Goal: Information Seeking & Learning: Learn about a topic

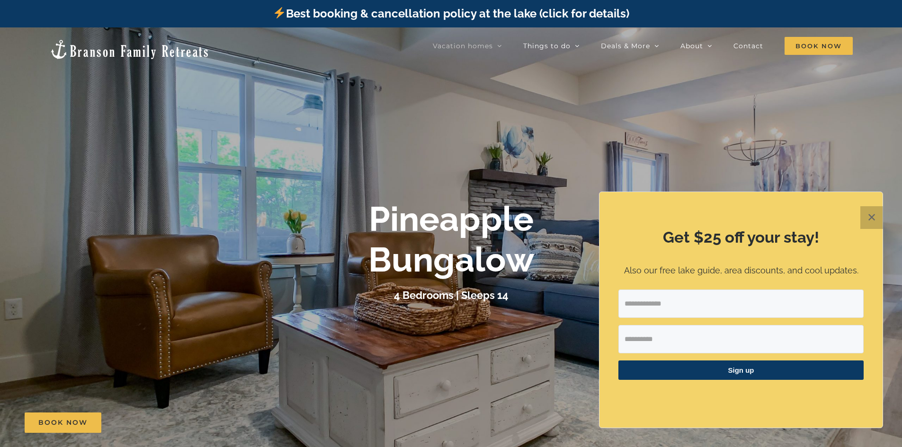
click at [864, 213] on button "✕" at bounding box center [871, 217] width 23 height 23
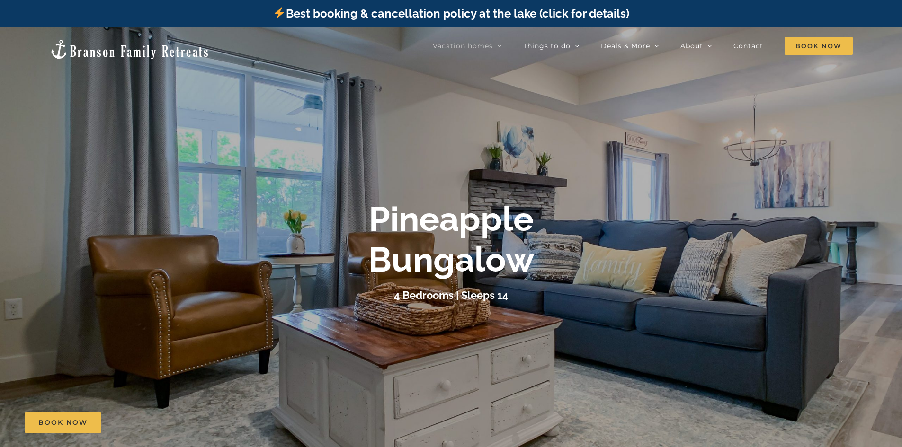
click at [633, 248] on div "Pineapple Bungalow" at bounding box center [451, 240] width 379 height 82
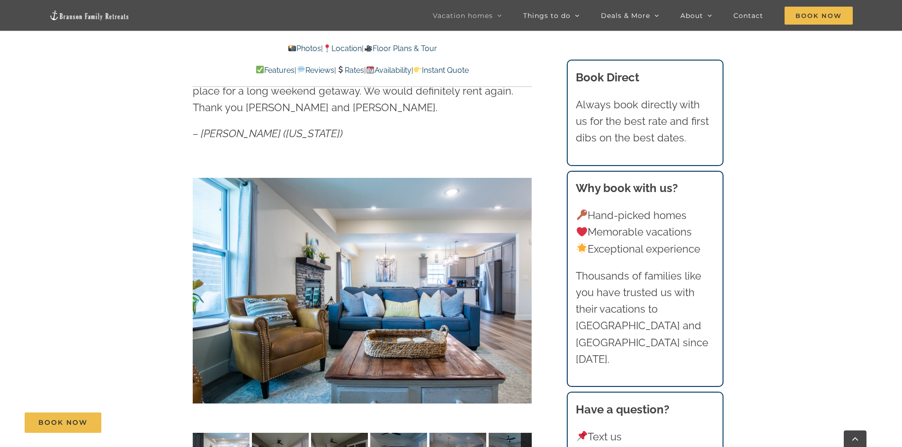
scroll to position [758, 0]
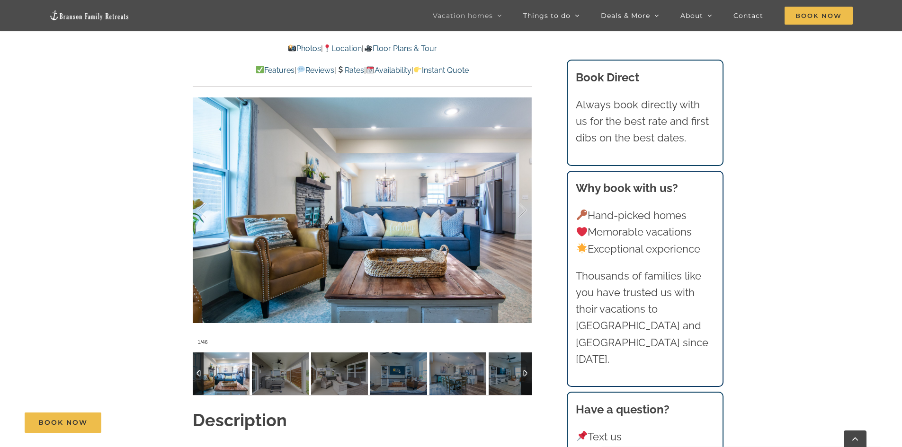
click at [219, 353] on img at bounding box center [221, 374] width 57 height 43
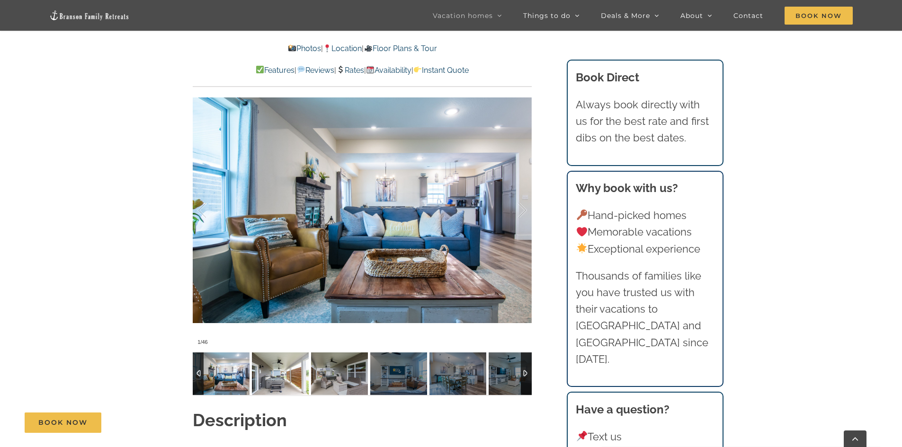
click at [290, 355] on img at bounding box center [280, 374] width 57 height 43
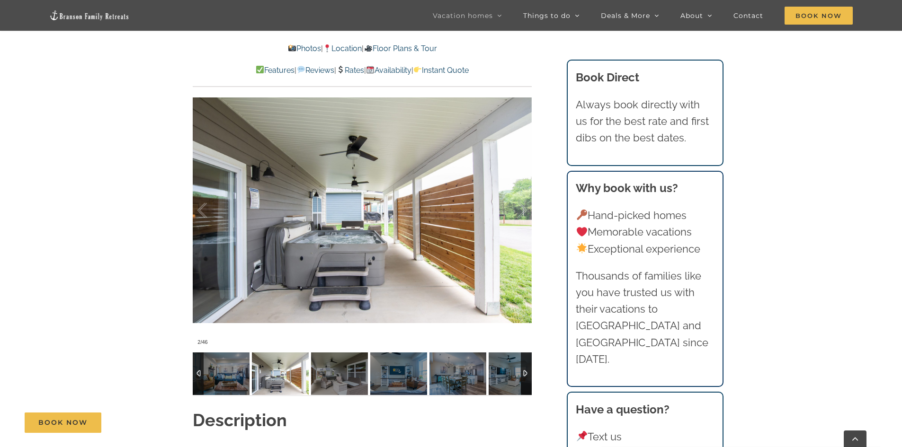
click at [306, 355] on img at bounding box center [280, 374] width 57 height 43
click at [336, 355] on img at bounding box center [339, 374] width 57 height 43
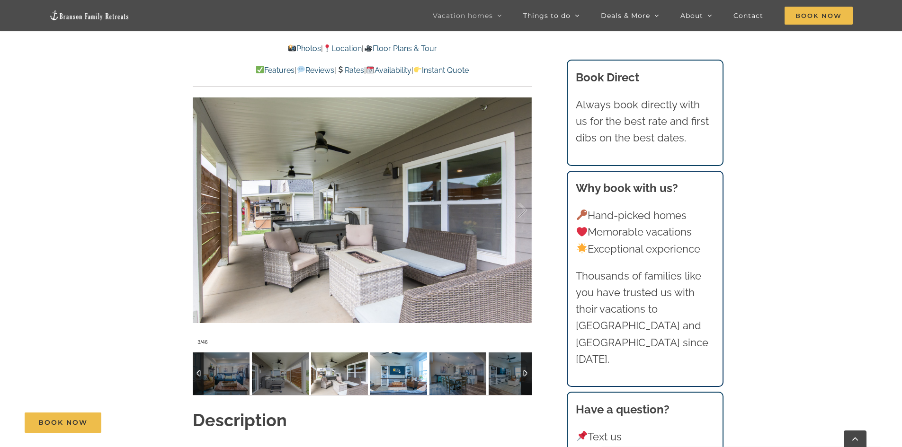
click at [384, 355] on img at bounding box center [398, 374] width 57 height 43
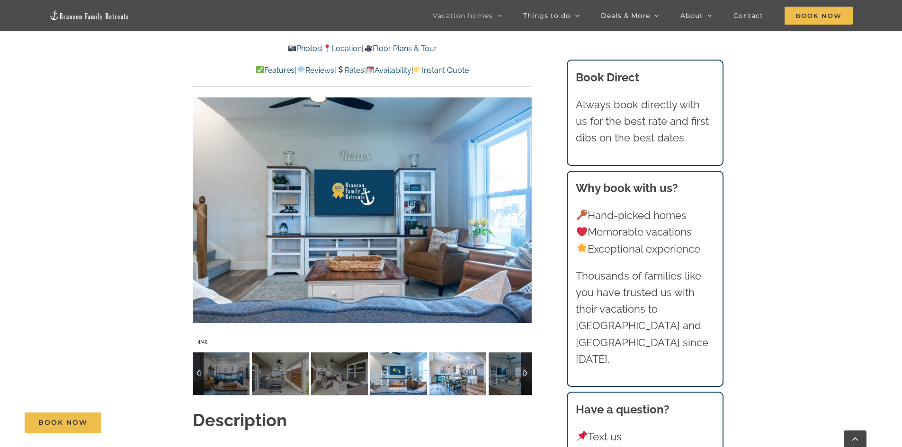
click at [450, 358] on img at bounding box center [457, 374] width 57 height 43
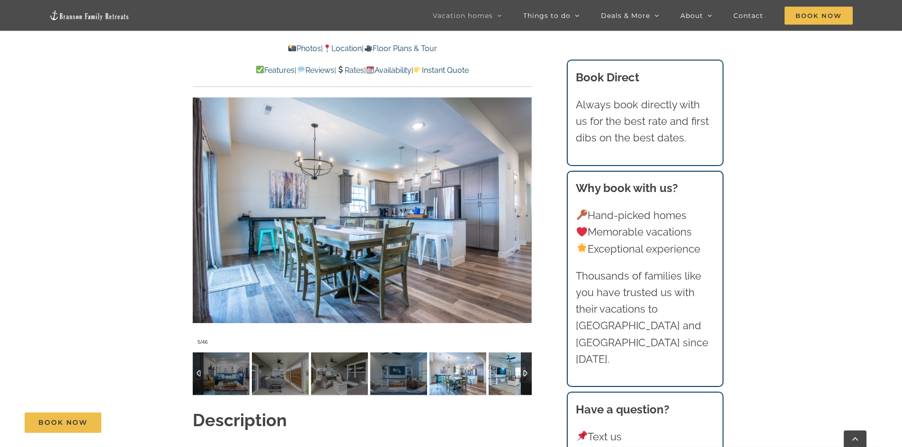
click at [504, 358] on img at bounding box center [517, 374] width 57 height 43
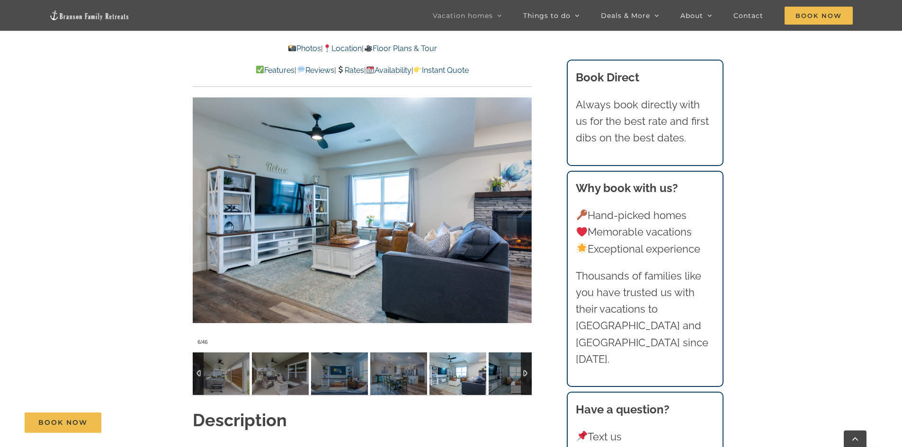
click at [524, 358] on div at bounding box center [526, 374] width 11 height 43
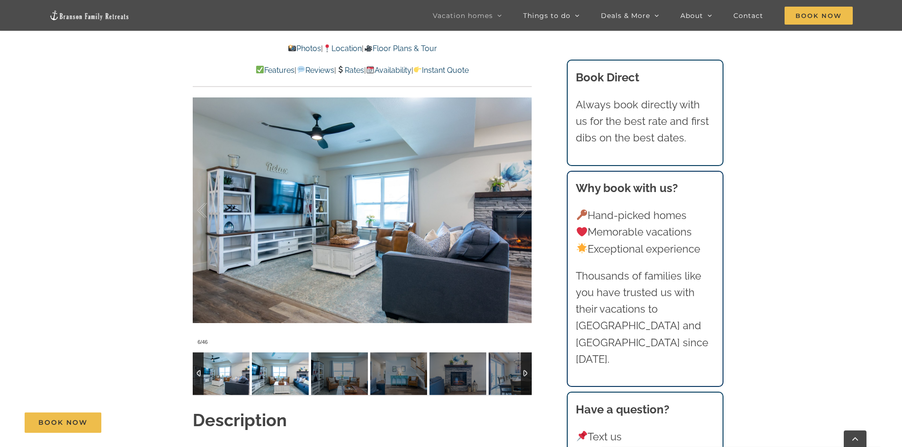
click at [268, 354] on img at bounding box center [280, 374] width 57 height 43
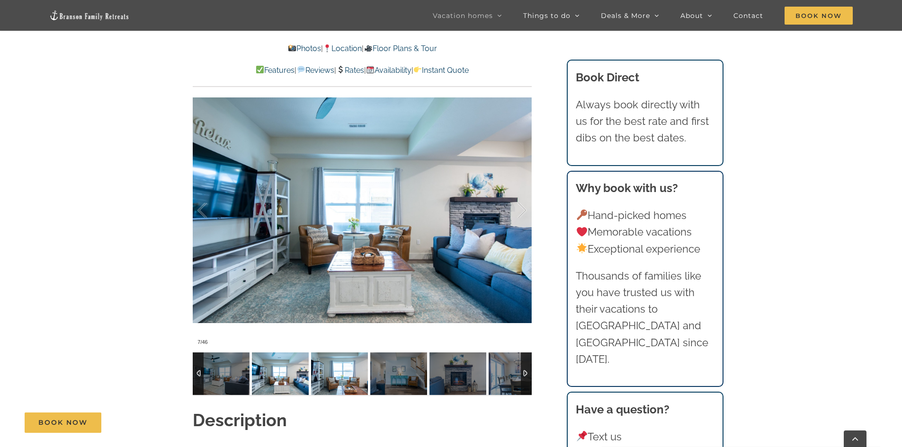
click at [333, 359] on img at bounding box center [339, 374] width 57 height 43
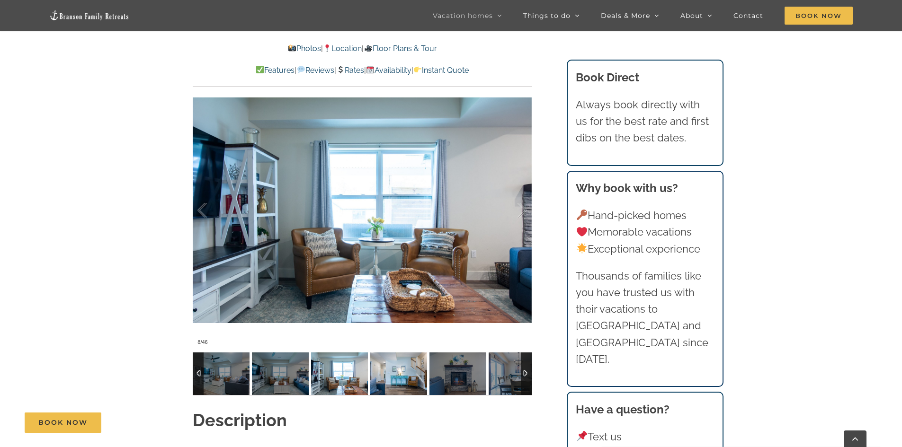
click at [384, 366] on img at bounding box center [398, 374] width 57 height 43
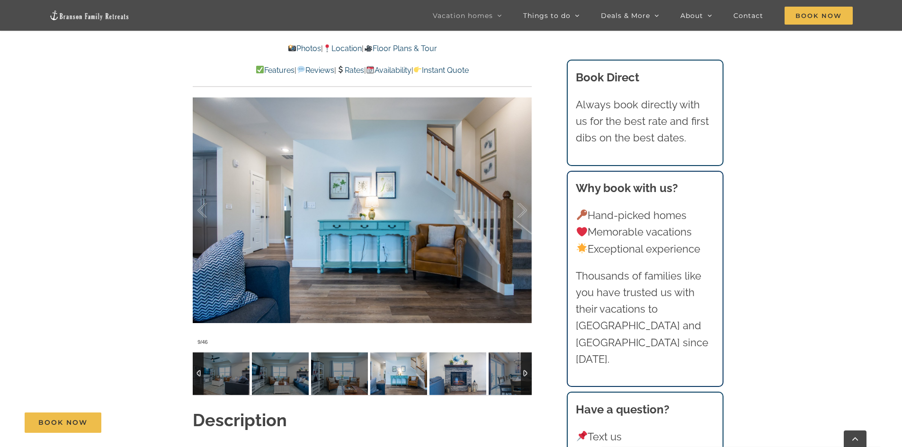
click at [451, 372] on img at bounding box center [457, 374] width 57 height 43
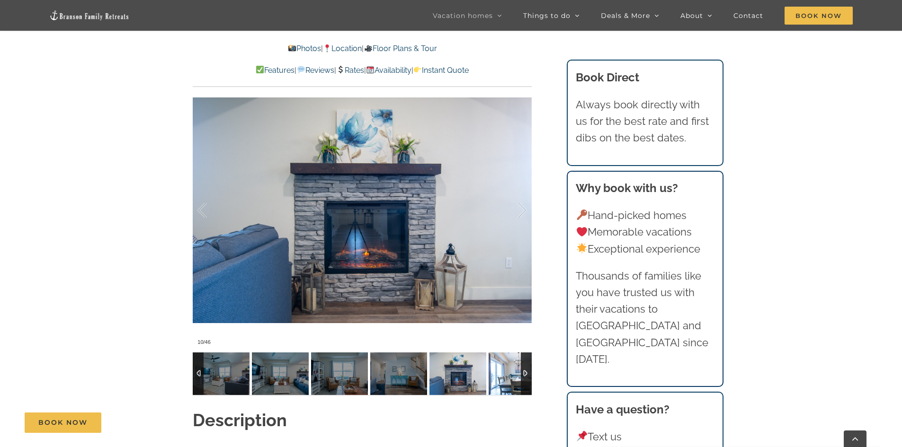
click at [506, 369] on img at bounding box center [517, 374] width 57 height 43
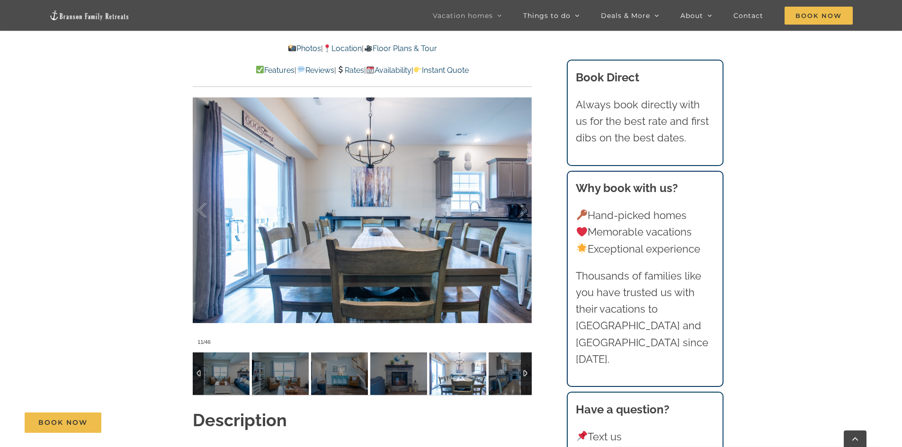
click at [526, 358] on div at bounding box center [526, 374] width 11 height 43
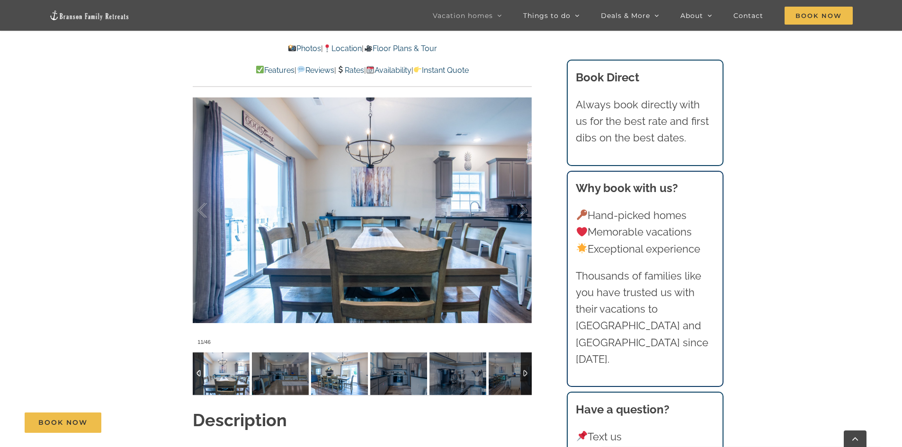
click at [332, 363] on img at bounding box center [339, 374] width 57 height 43
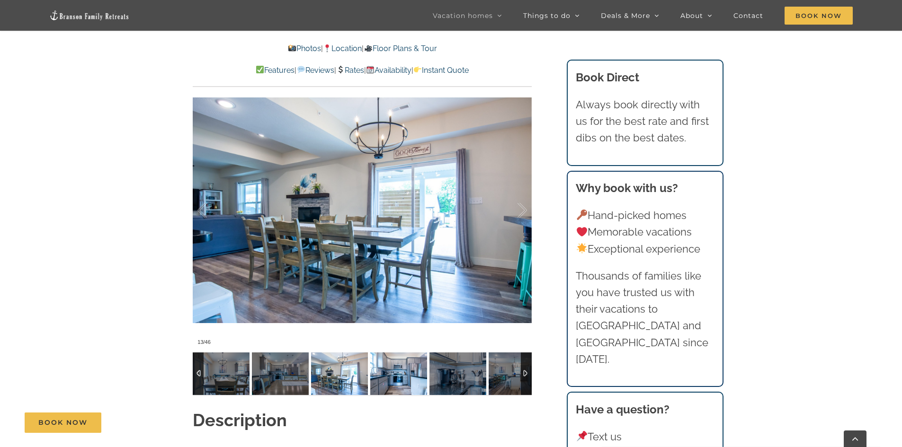
click at [391, 363] on img at bounding box center [398, 374] width 57 height 43
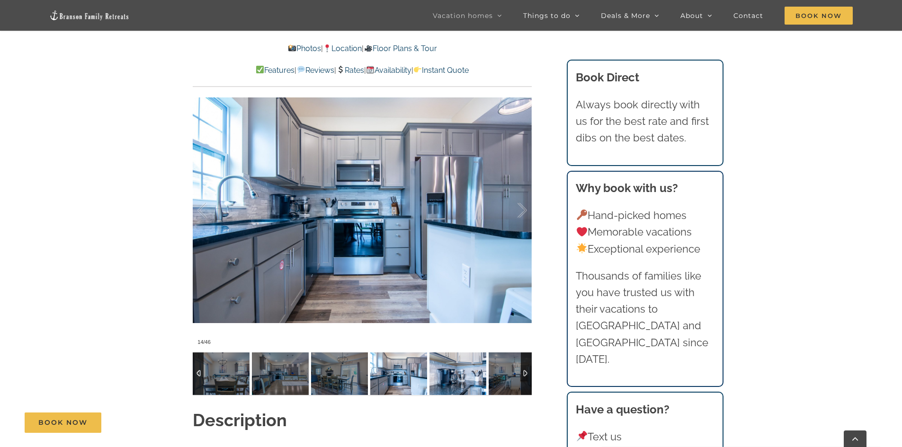
click at [444, 367] on img at bounding box center [457, 374] width 57 height 43
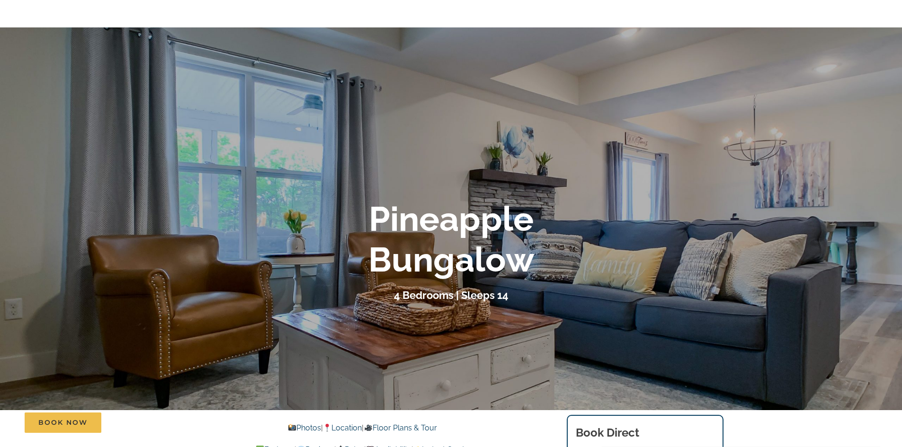
scroll to position [0, 0]
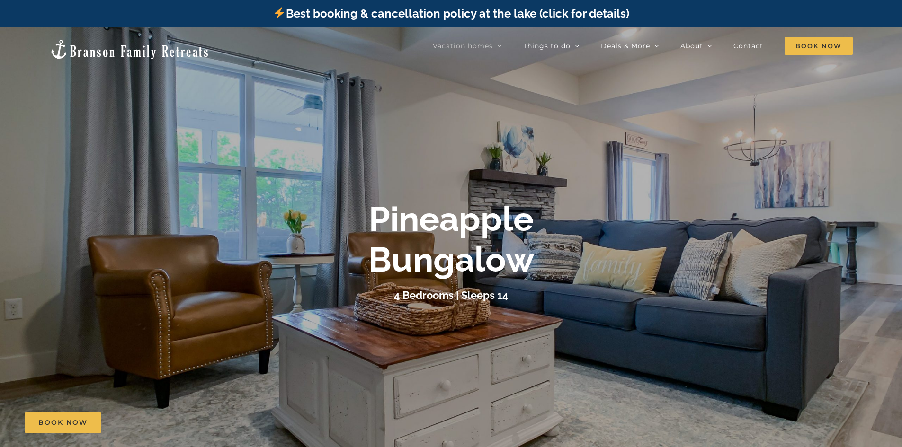
click at [101, 47] on img at bounding box center [129, 49] width 161 height 21
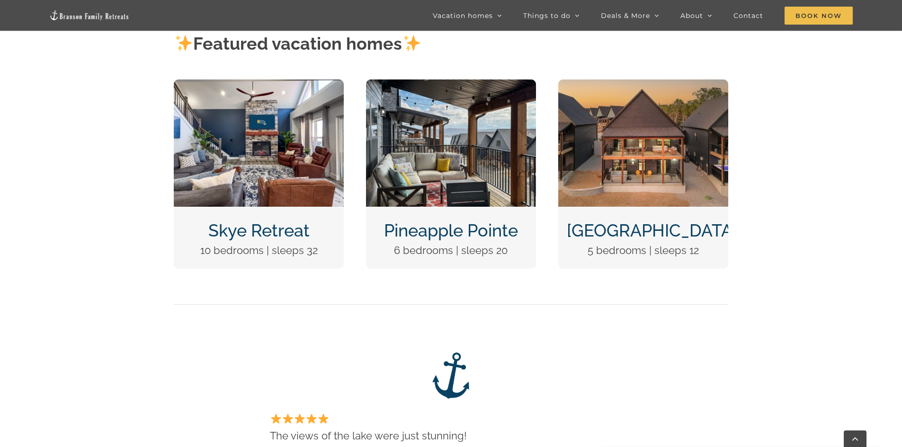
scroll to position [473, 0]
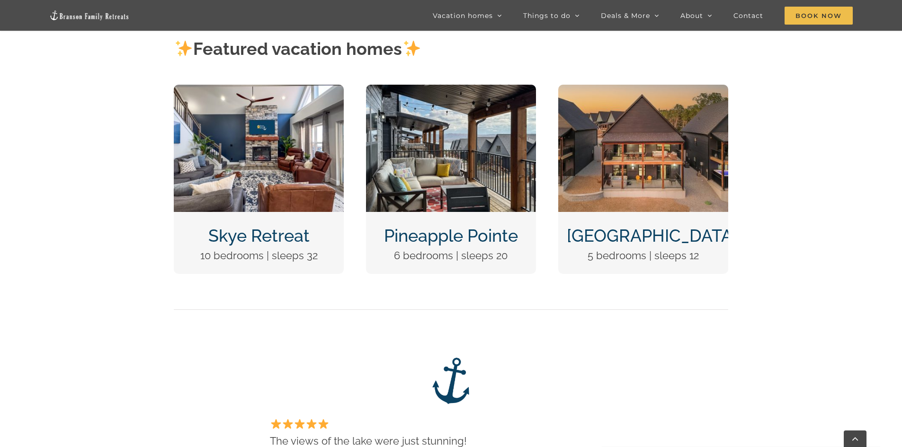
click at [639, 234] on link "Wildflower Lodge" at bounding box center [652, 236] width 170 height 20
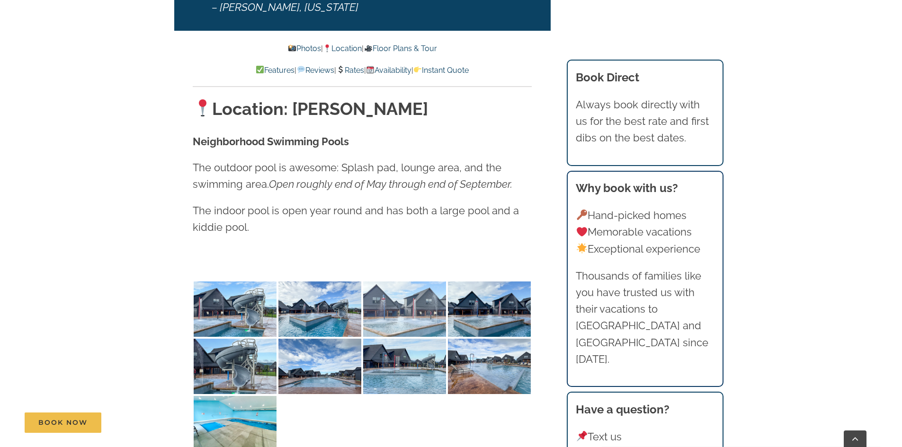
scroll to position [2131, 0]
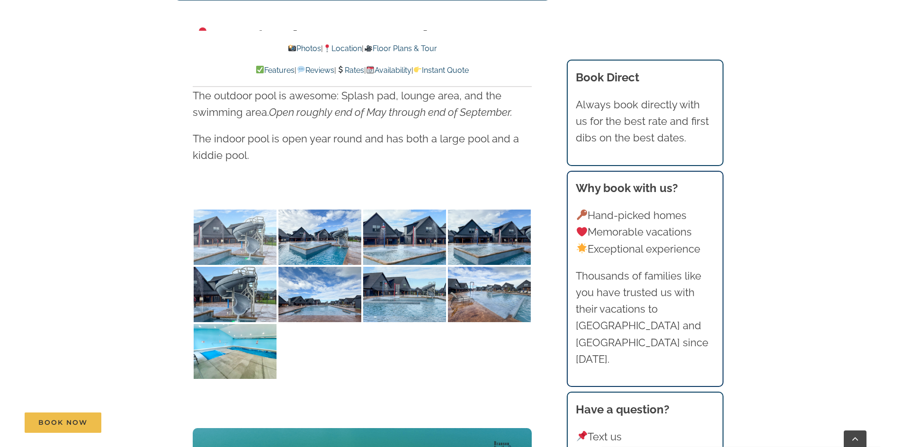
click at [251, 216] on img at bounding box center [235, 237] width 83 height 55
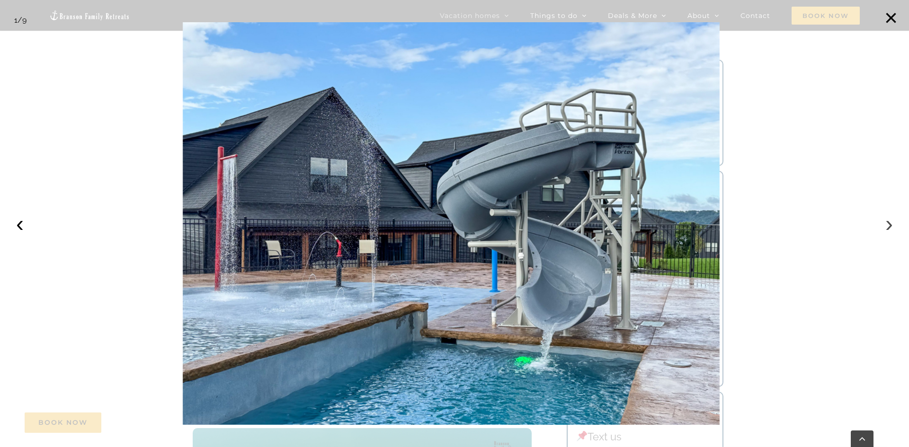
click at [889, 225] on button "›" at bounding box center [889, 224] width 21 height 21
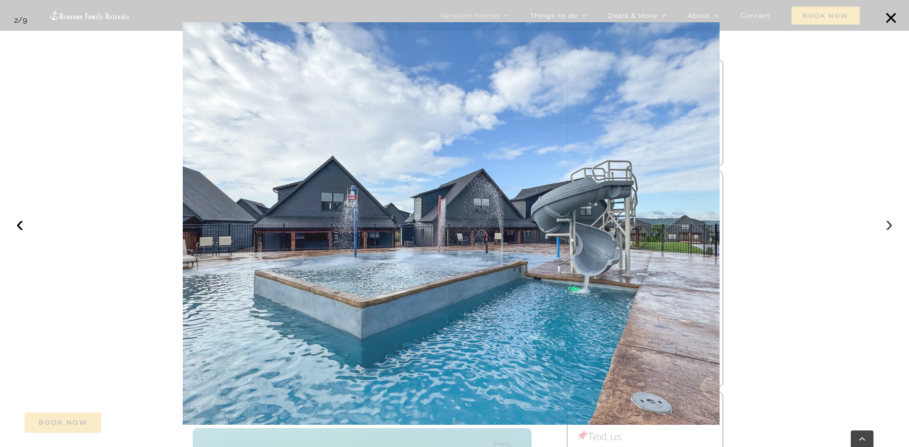
click at [889, 225] on button "›" at bounding box center [889, 224] width 21 height 21
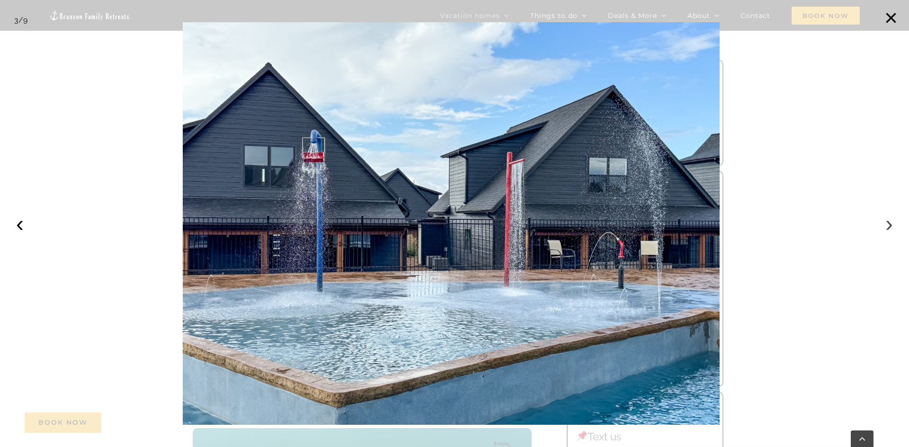
click at [889, 225] on button "›" at bounding box center [889, 224] width 21 height 21
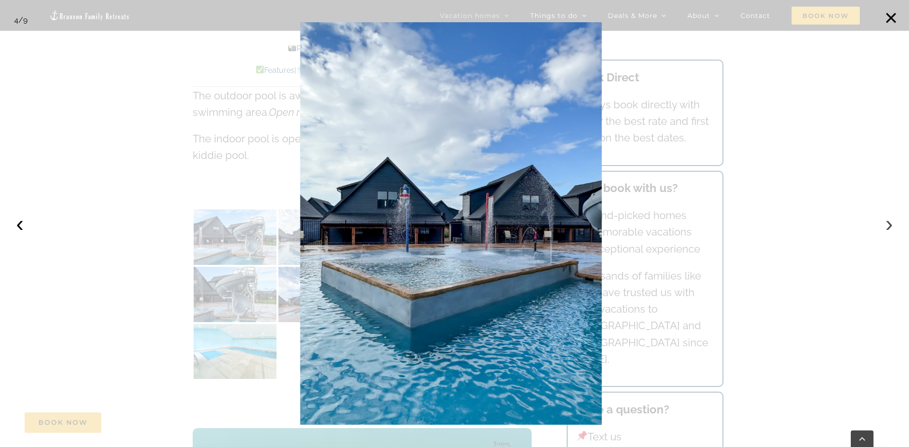
click at [889, 225] on button "›" at bounding box center [889, 224] width 21 height 21
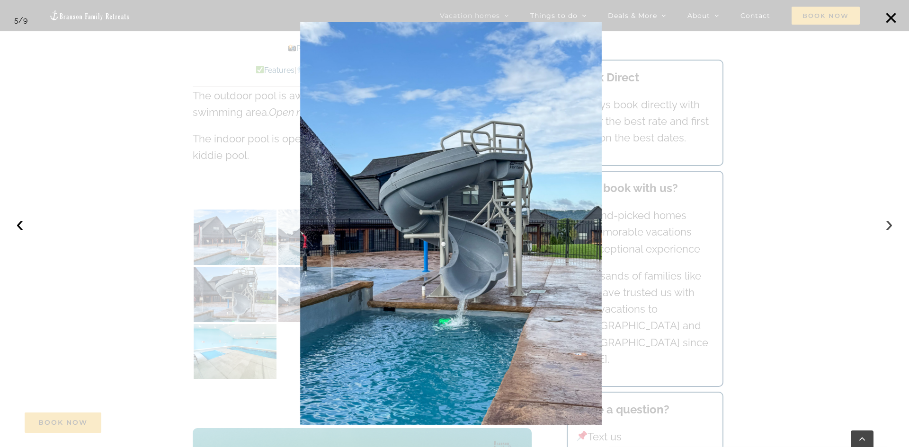
click at [889, 225] on button "›" at bounding box center [889, 224] width 21 height 21
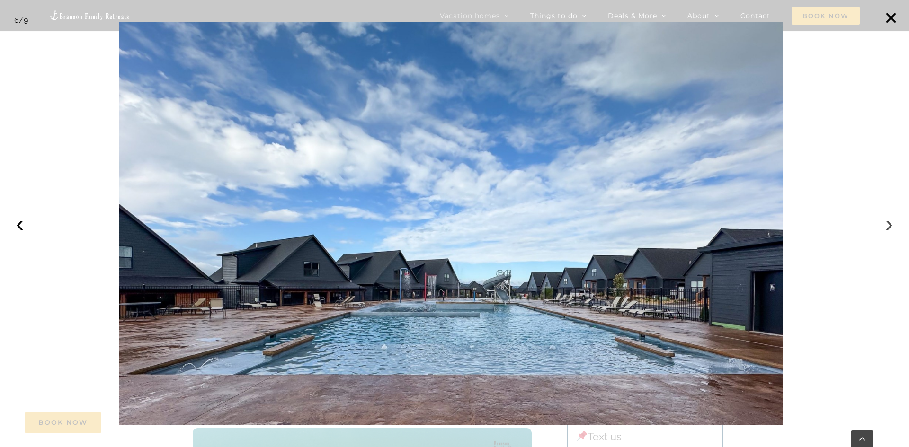
click at [889, 225] on button "›" at bounding box center [889, 224] width 21 height 21
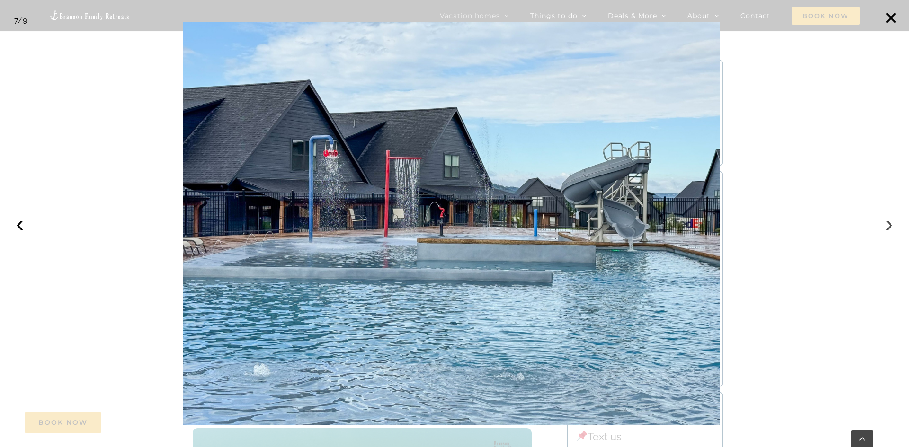
click at [889, 225] on button "›" at bounding box center [889, 224] width 21 height 21
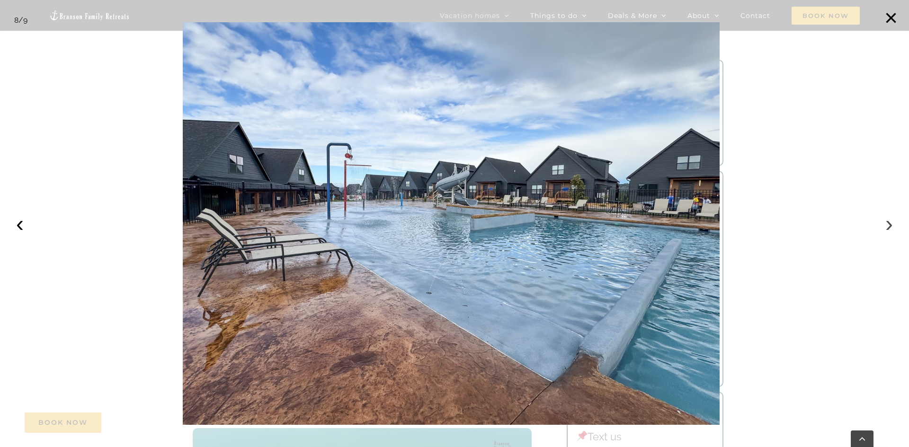
click at [889, 225] on button "›" at bounding box center [889, 224] width 21 height 21
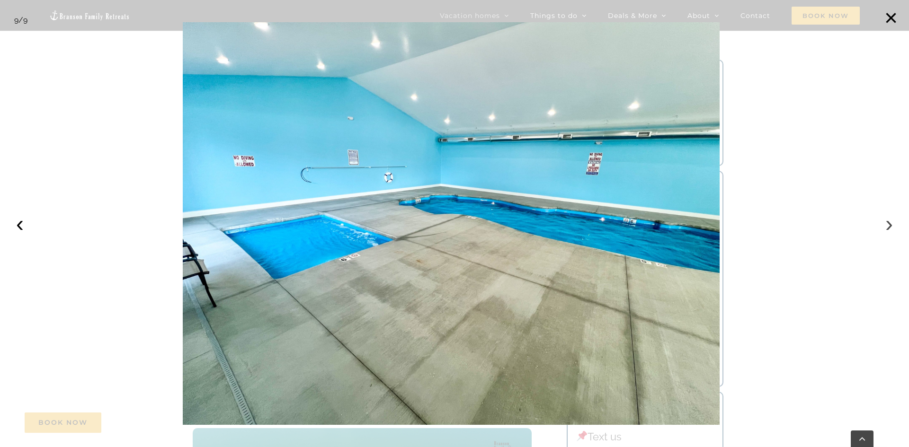
click at [889, 225] on button "›" at bounding box center [889, 224] width 21 height 21
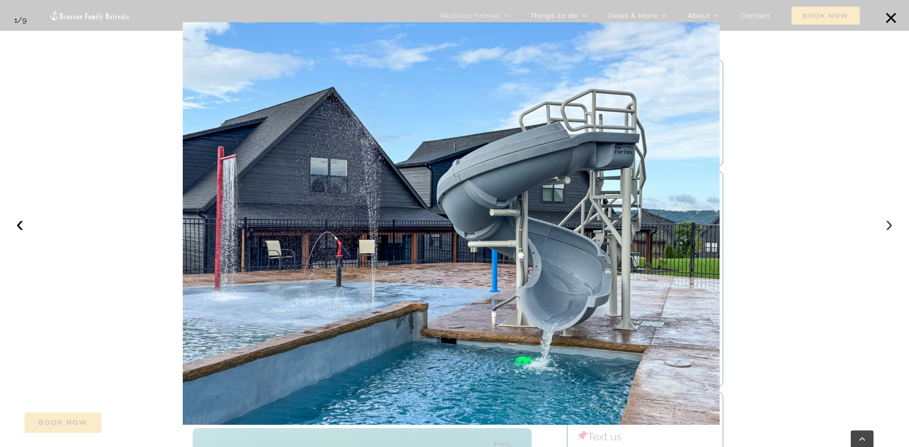
click at [889, 225] on button "›" at bounding box center [889, 224] width 21 height 21
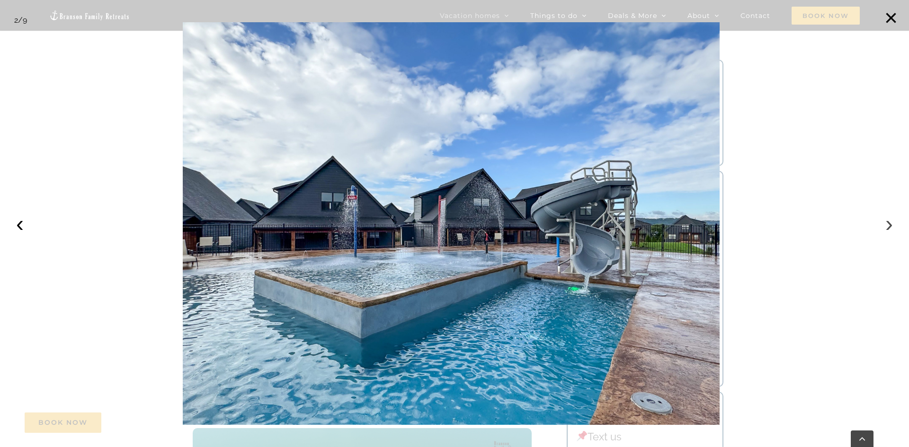
click at [889, 225] on button "›" at bounding box center [889, 224] width 21 height 21
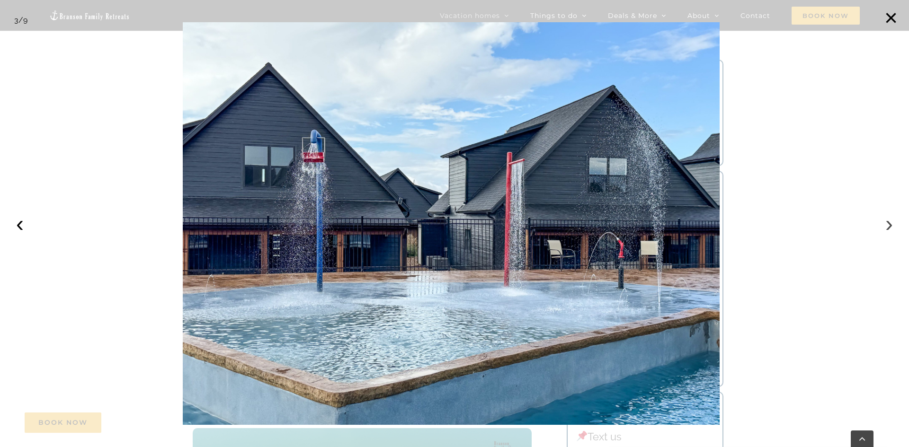
click at [889, 225] on button "›" at bounding box center [889, 224] width 21 height 21
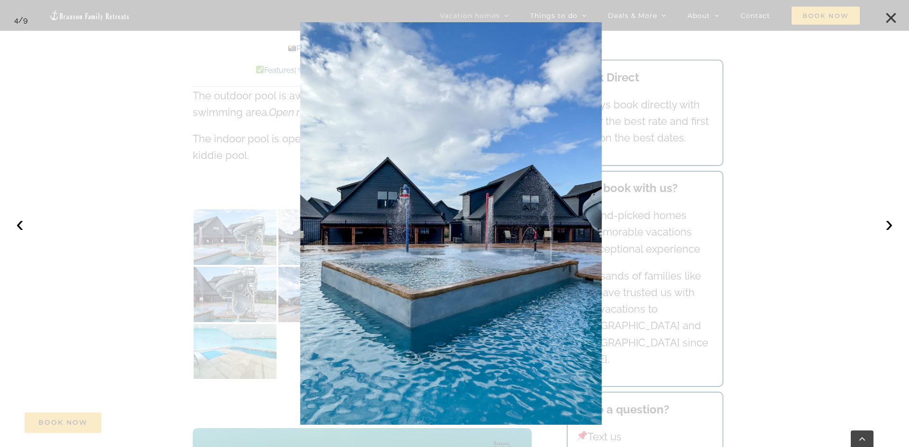
click at [897, 19] on button "×" at bounding box center [891, 18] width 21 height 21
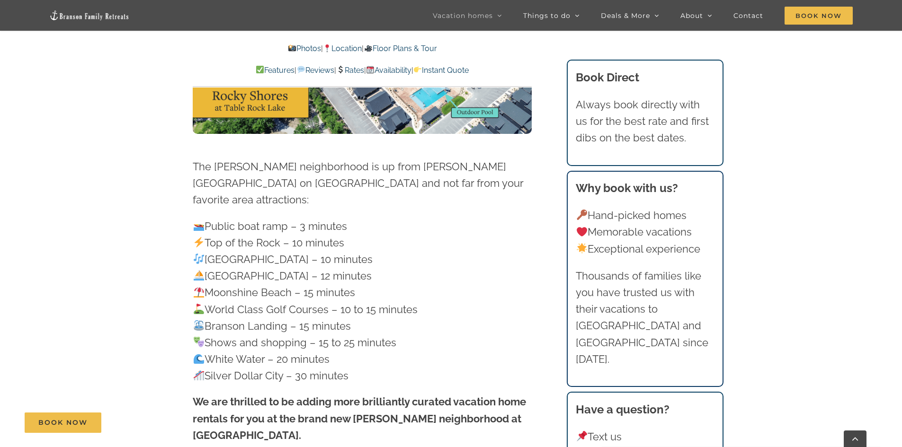
scroll to position [2462, 0]
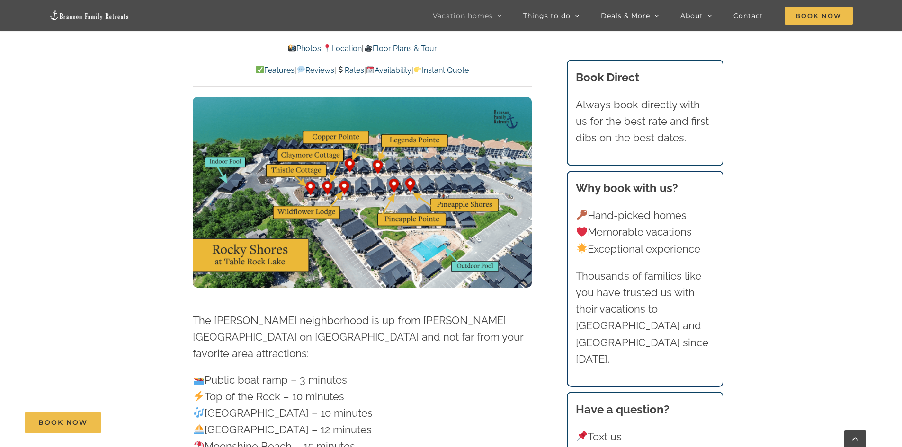
click at [531, 285] on div at bounding box center [362, 204] width 339 height 215
